Goal: Find specific page/section: Find specific page/section

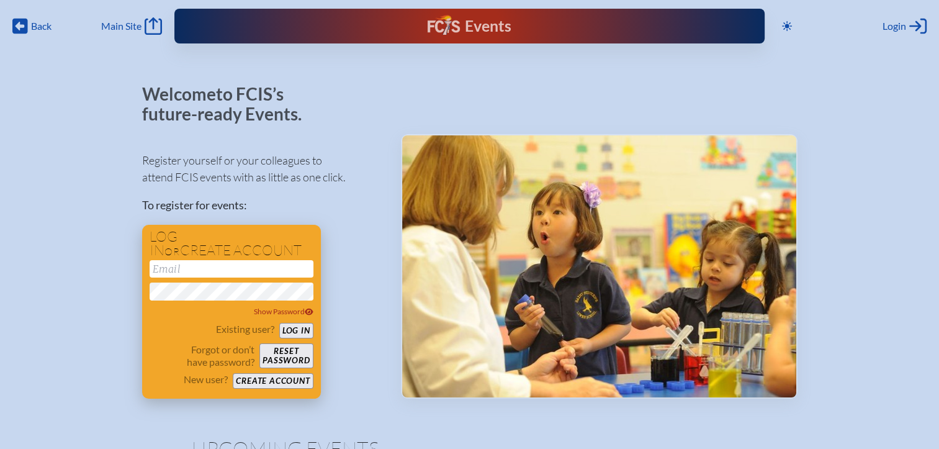
type input "[EMAIL_ADDRESS][DOMAIN_NAME]"
click at [281, 328] on button "Log in" at bounding box center [296, 331] width 34 height 16
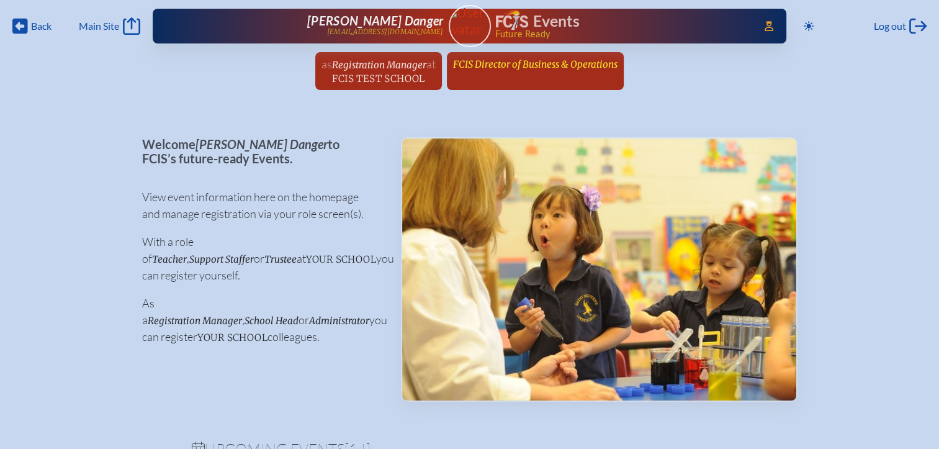
click at [556, 61] on span "FCIS Director of Business & Operations" at bounding box center [535, 64] width 165 height 12
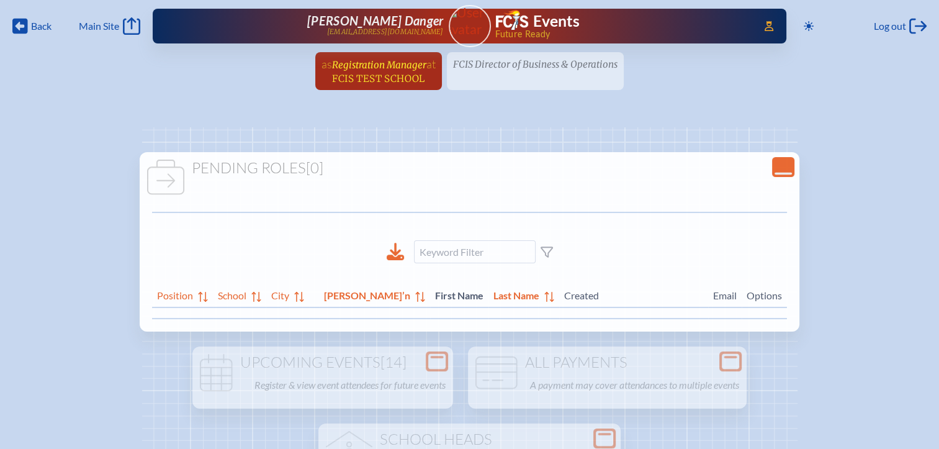
click at [403, 73] on span "FCIS Test School" at bounding box center [378, 79] width 93 height 12
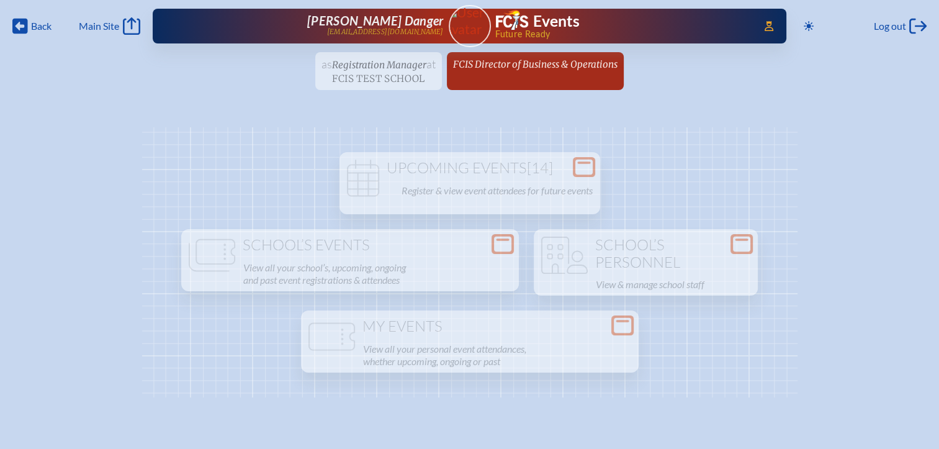
click at [393, 73] on ul "as Registration Manager at FCIS Test School since July 2nd, 2024 FCIS Director …" at bounding box center [469, 74] width 939 height 45
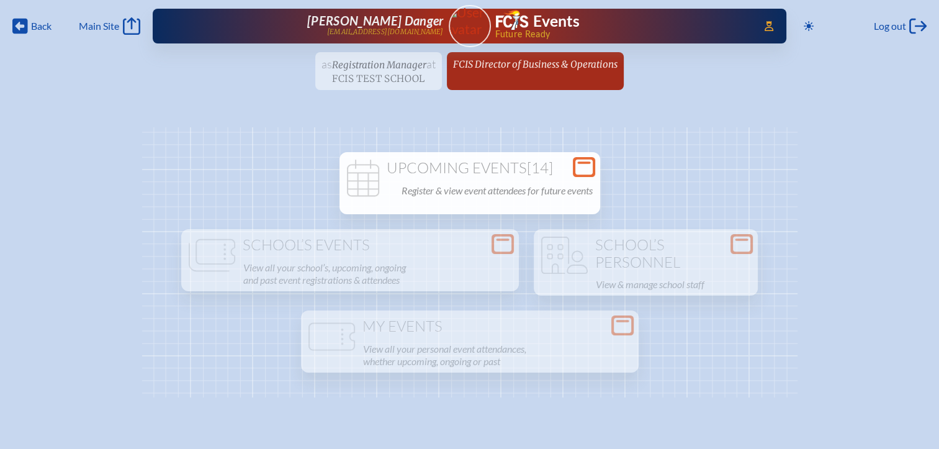
click at [464, 182] on p "Register & view event attendees for future events" at bounding box center [497, 190] width 191 height 17
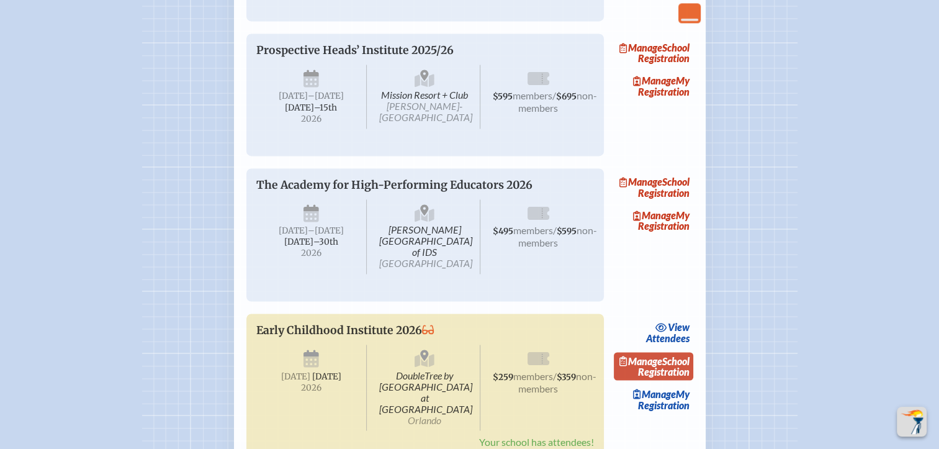
scroll to position [2049, 0]
